Goal: Information Seeking & Learning: Find specific fact

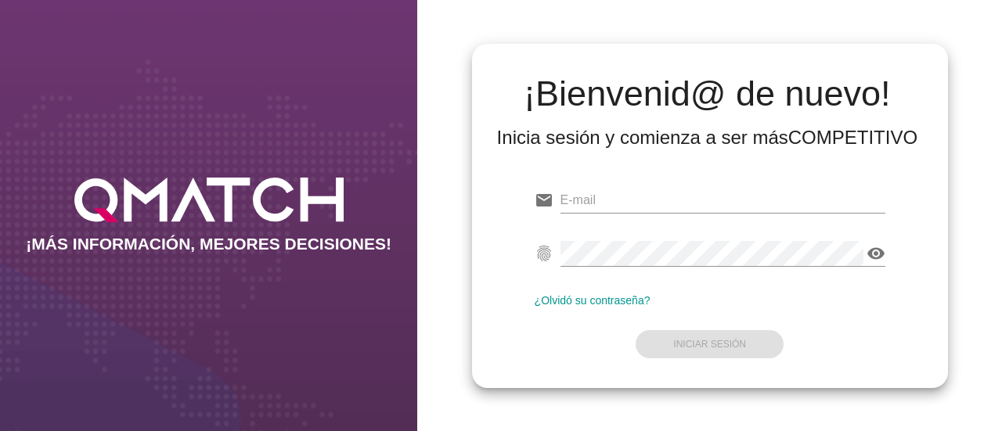
type input "[PERSON_NAME][EMAIL_ADDRESS][PERSON_NAME][DOMAIN_NAME]"
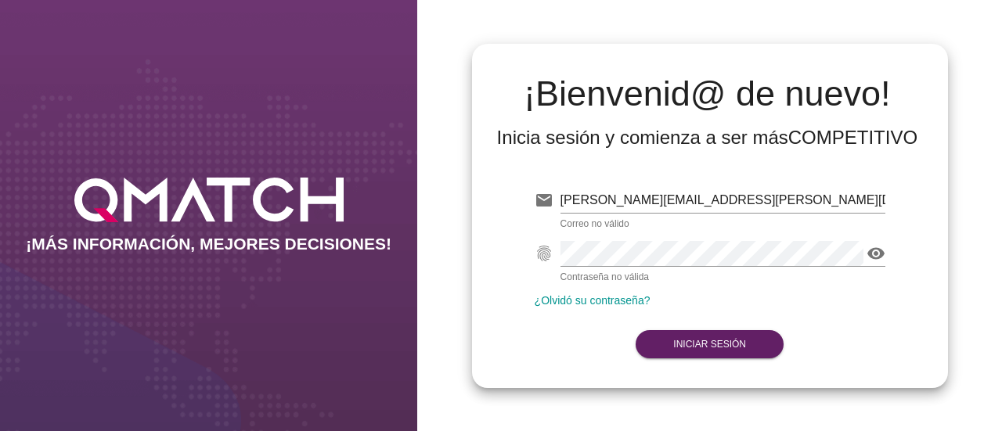
click at [727, 306] on form "email [PERSON_NAME][EMAIL_ADDRESS][PERSON_NAME][DOMAIN_NAME] Correo no válido f…" at bounding box center [709, 270] width 351 height 185
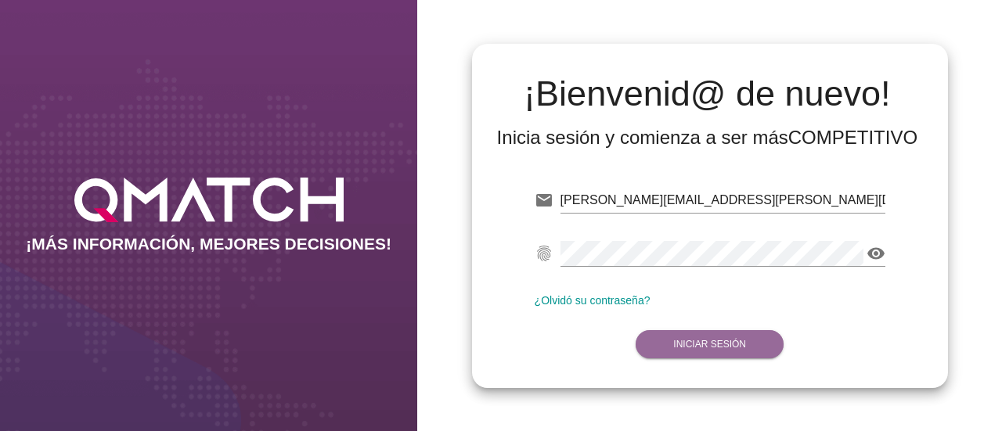
click at [693, 348] on strong "Iniciar Sesión" at bounding box center [709, 344] width 73 height 11
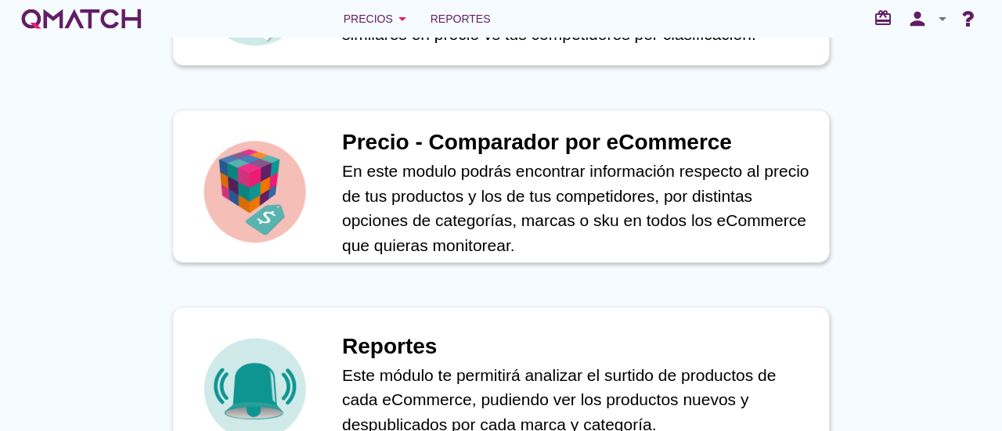
scroll to position [696, 0]
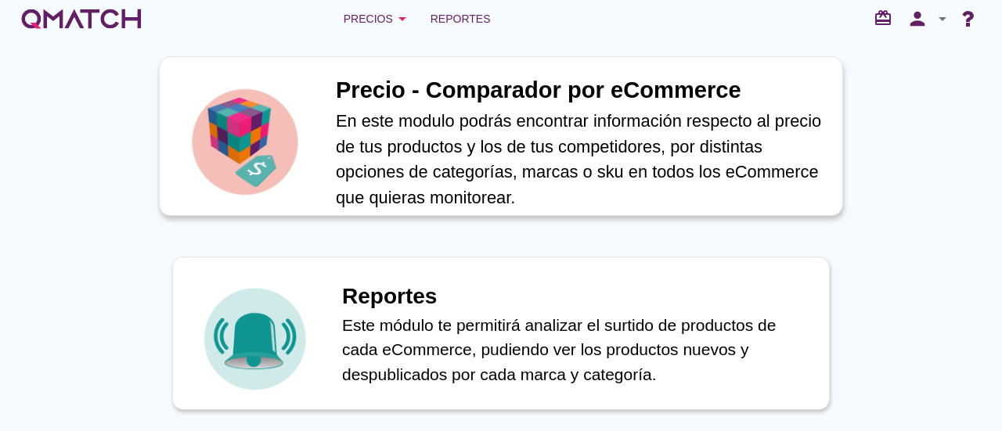
click at [490, 161] on p "En este modulo podrás encontrar información respecto al precio de tus productos…" at bounding box center [581, 159] width 490 height 103
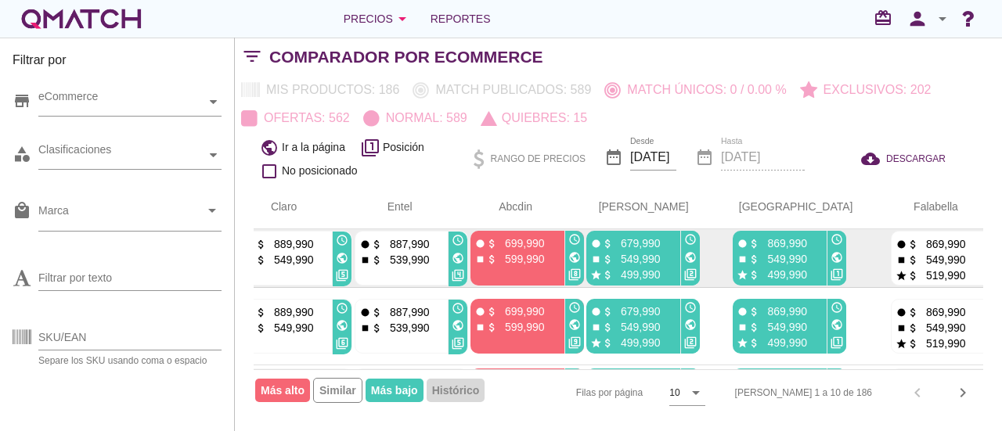
scroll to position [0, 632]
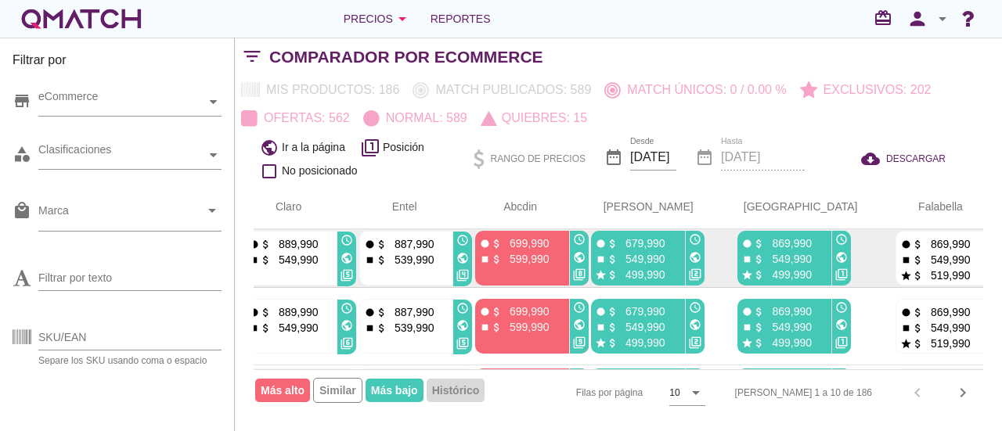
click at [537, 250] on p "699,990" at bounding box center [525, 244] width 47 height 16
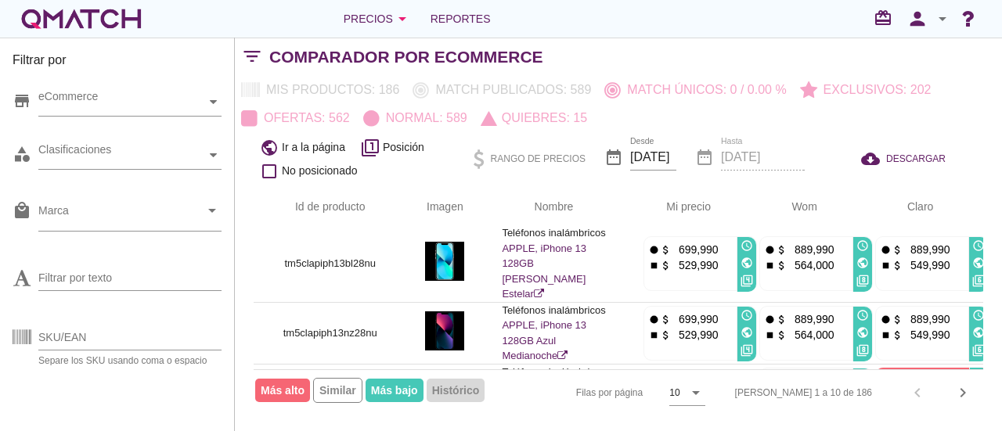
scroll to position [68, 0]
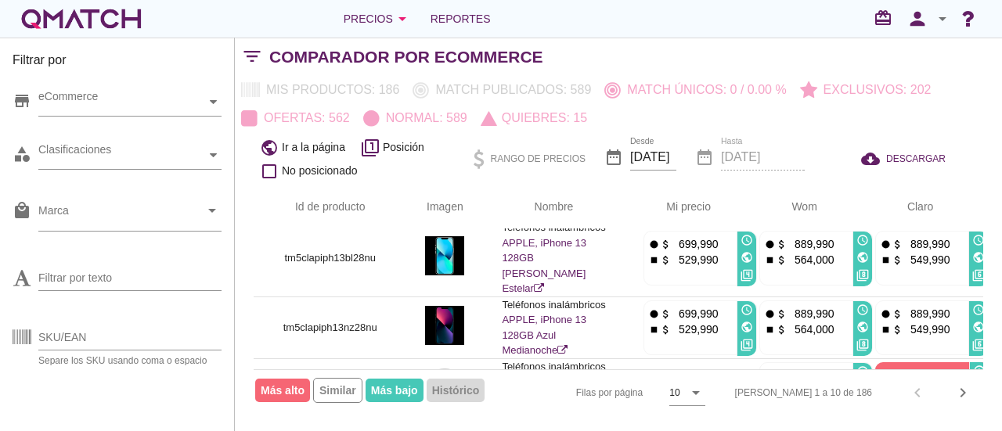
click at [944, 30] on div "person arrow_drop_down" at bounding box center [927, 18] width 50 height 31
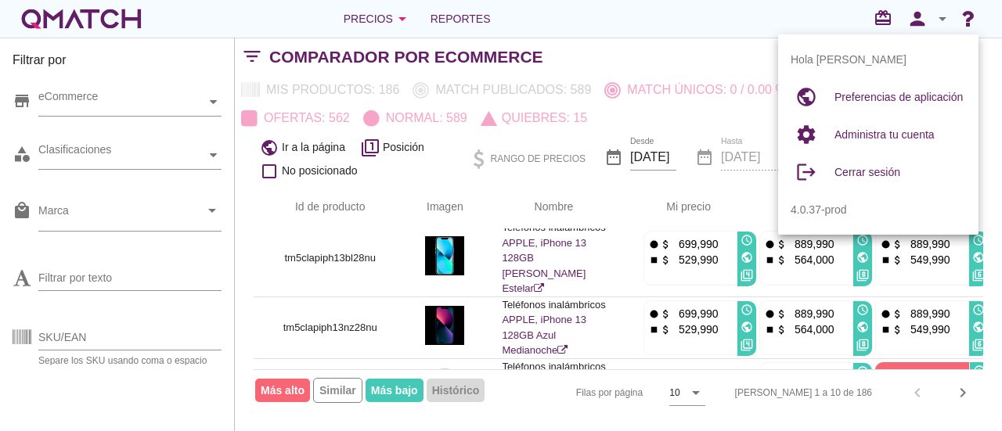
click at [810, 23] on div "Precios arrow_drop_down Reportes redeem person arrow_drop_down" at bounding box center [501, 18] width 964 height 31
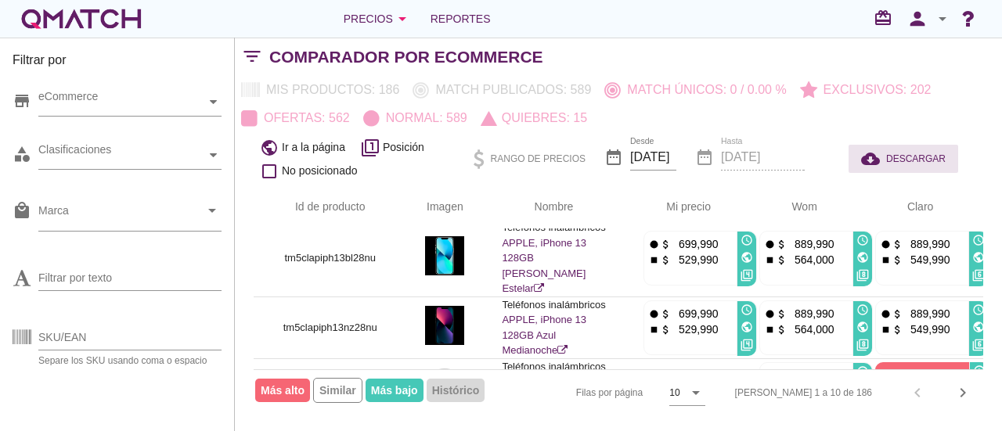
click at [891, 149] on div "cloud_download DESCARGAR" at bounding box center [903, 158] width 85 height 19
